Goal: Navigation & Orientation: Find specific page/section

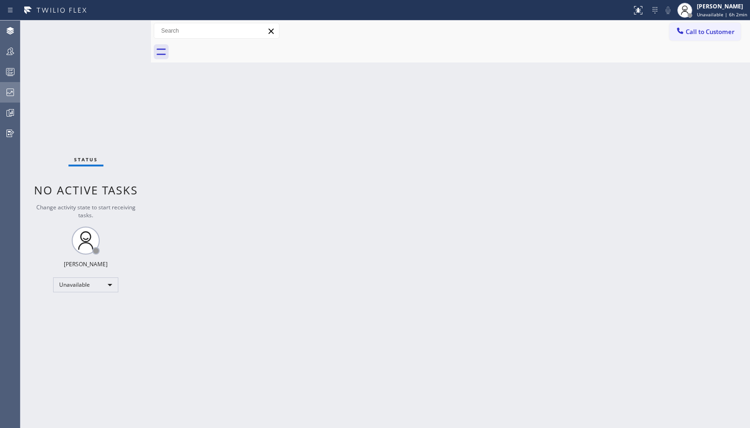
click at [10, 92] on icon at bounding box center [10, 92] width 11 height 11
click at [10, 55] on icon at bounding box center [10, 51] width 11 height 11
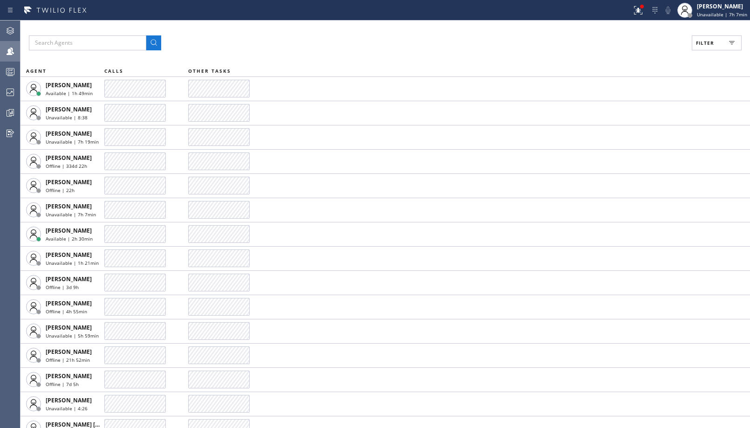
drag, startPoint x: 9, startPoint y: 90, endPoint x: 227, endPoint y: 6, distance: 233.2
click at [9, 90] on icon at bounding box center [10, 92] width 11 height 11
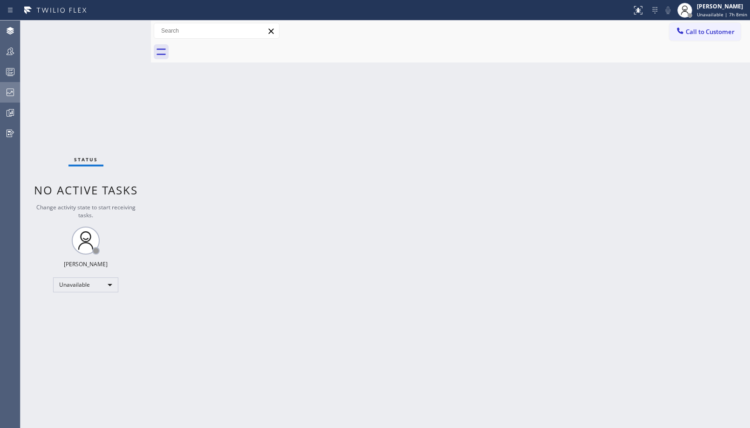
click at [8, 98] on div at bounding box center [10, 92] width 20 height 19
